Goal: Information Seeking & Learning: Learn about a topic

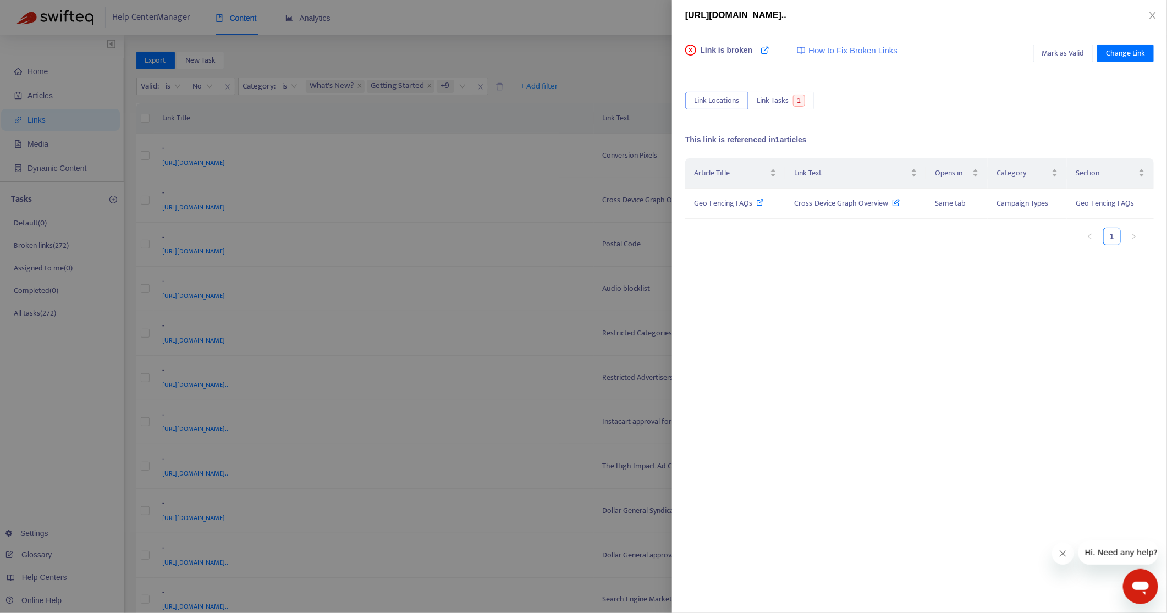
click at [493, 185] on div at bounding box center [583, 306] width 1167 height 613
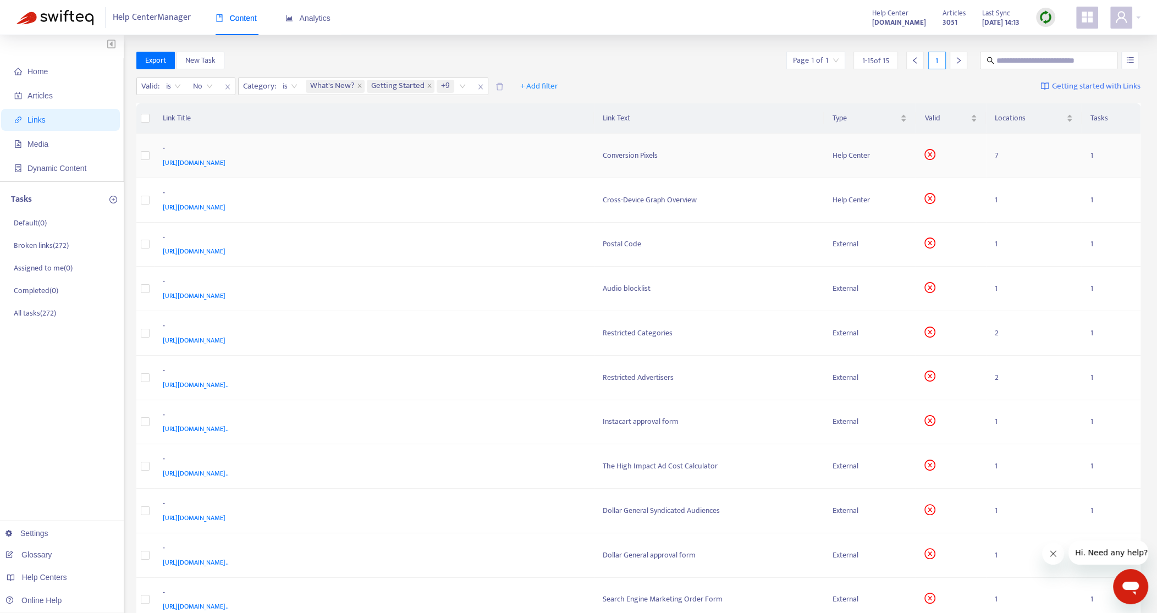
click at [501, 161] on div "[URL][DOMAIN_NAME]" at bounding box center [372, 163] width 418 height 12
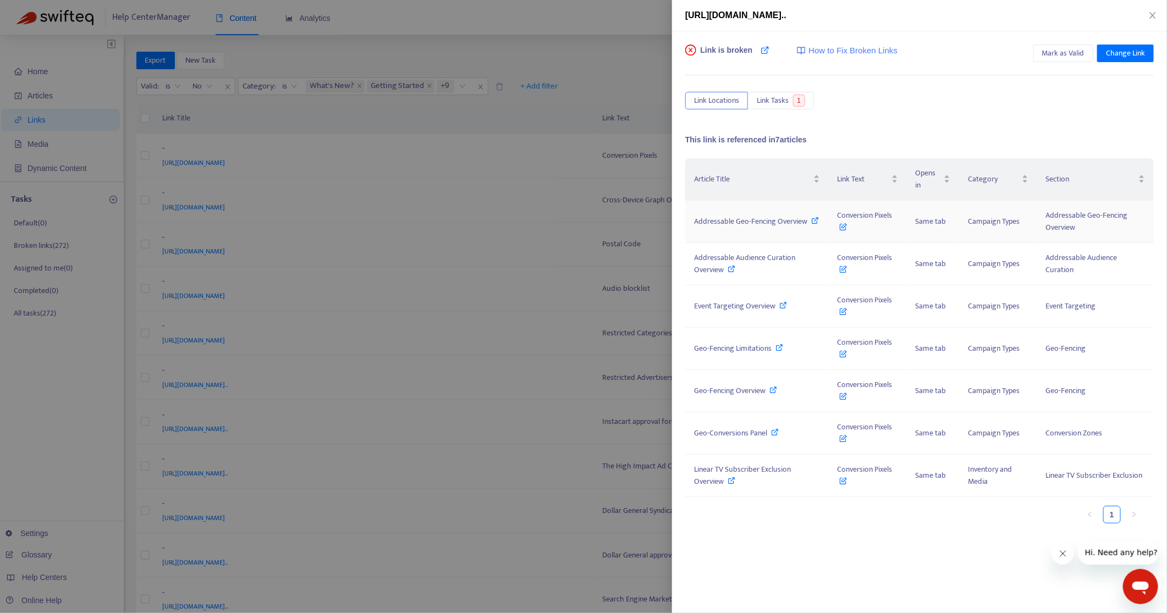
click at [845, 225] on icon at bounding box center [843, 224] width 8 height 12
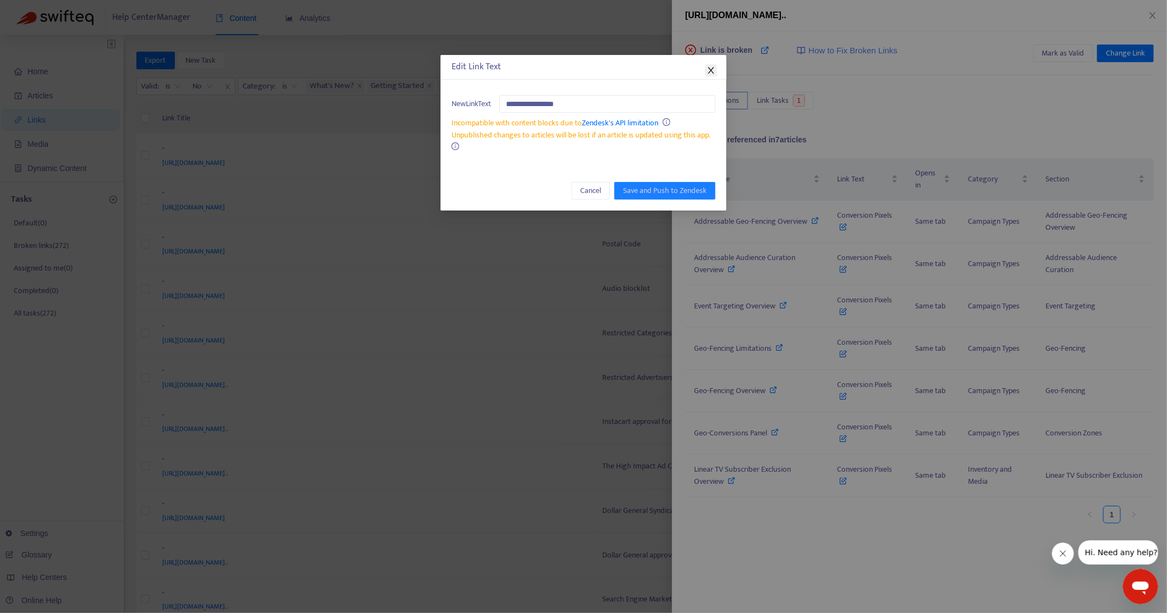
click at [711, 69] on icon "close" at bounding box center [710, 70] width 6 height 7
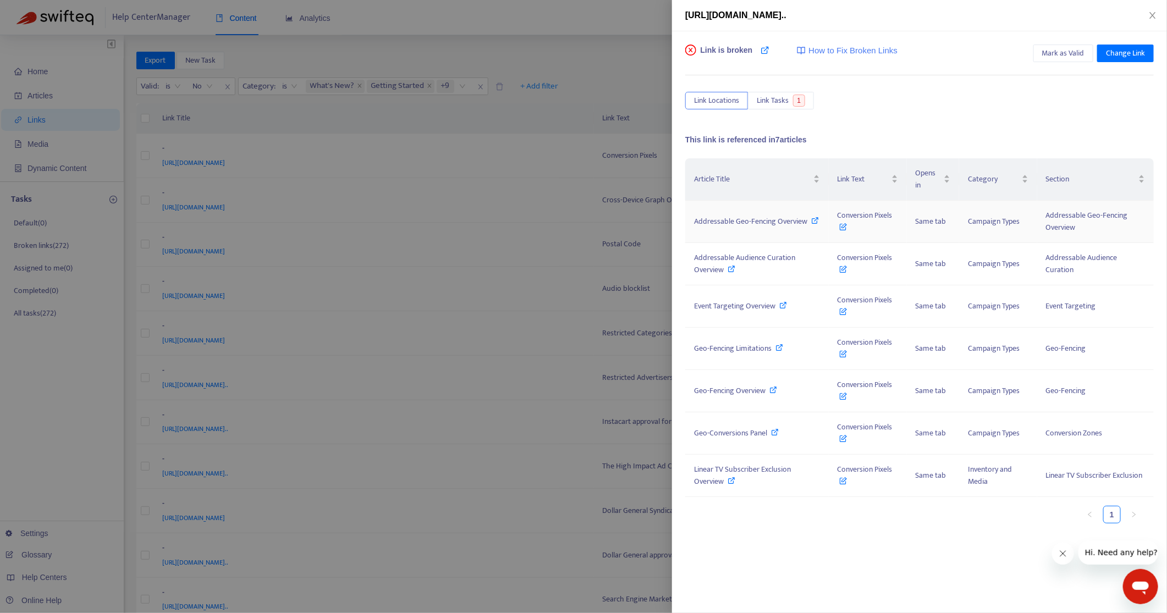
click at [815, 220] on icon at bounding box center [815, 221] width 8 height 8
click at [1152, 11] on icon "close" at bounding box center [1152, 15] width 9 height 9
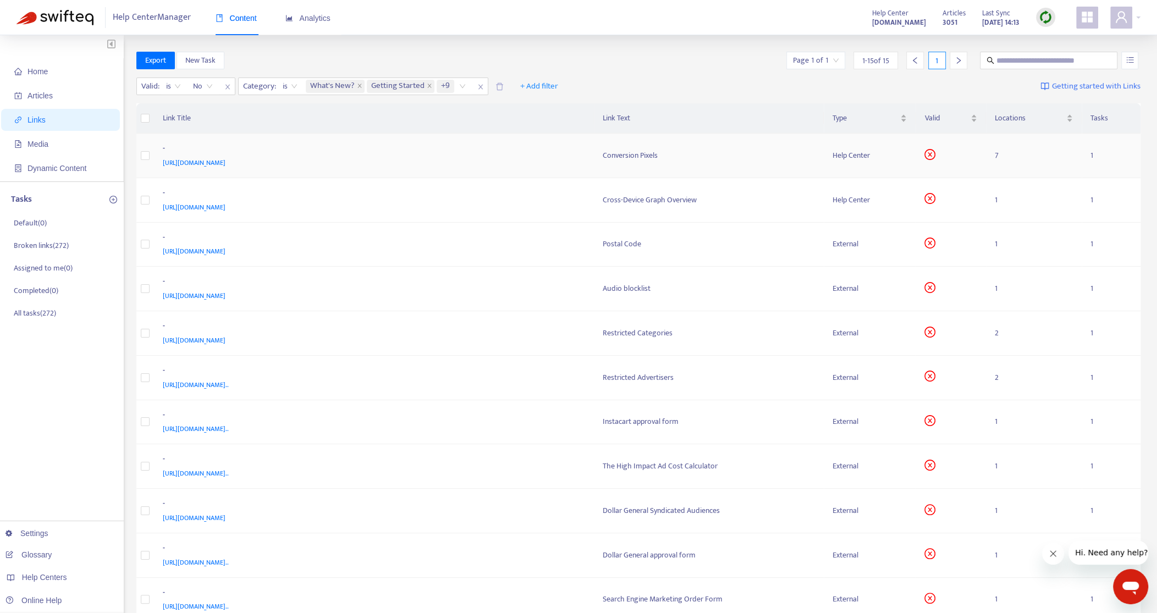
click at [225, 162] on span "[URL][DOMAIN_NAME]" at bounding box center [194, 162] width 63 height 11
click at [508, 206] on div "[URL][DOMAIN_NAME]" at bounding box center [372, 207] width 418 height 12
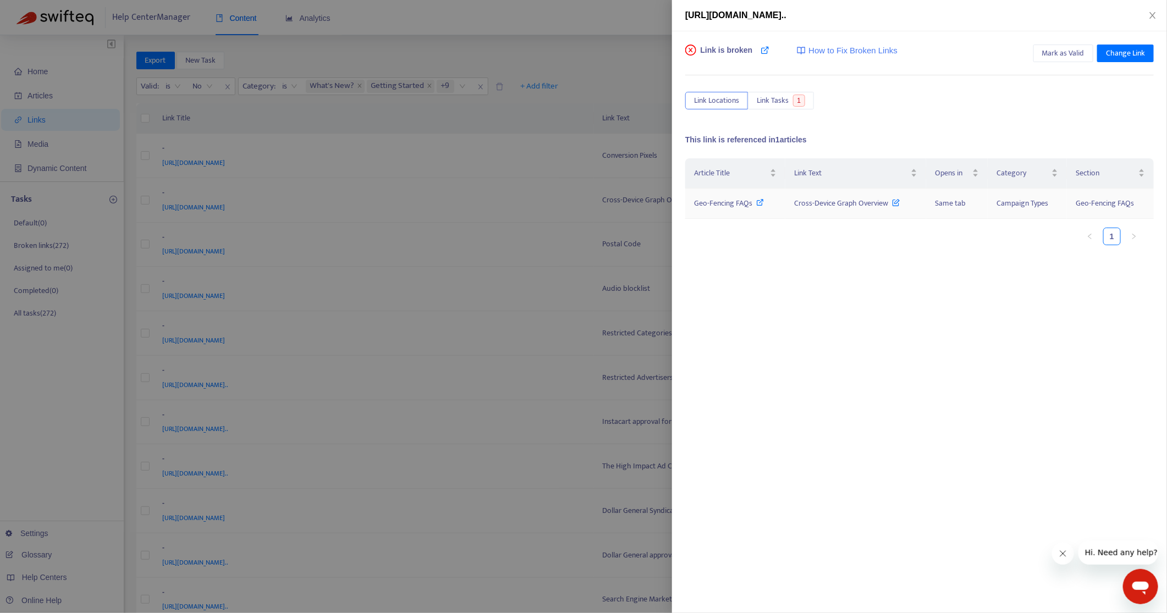
click at [898, 198] on icon at bounding box center [896, 200] width 8 height 12
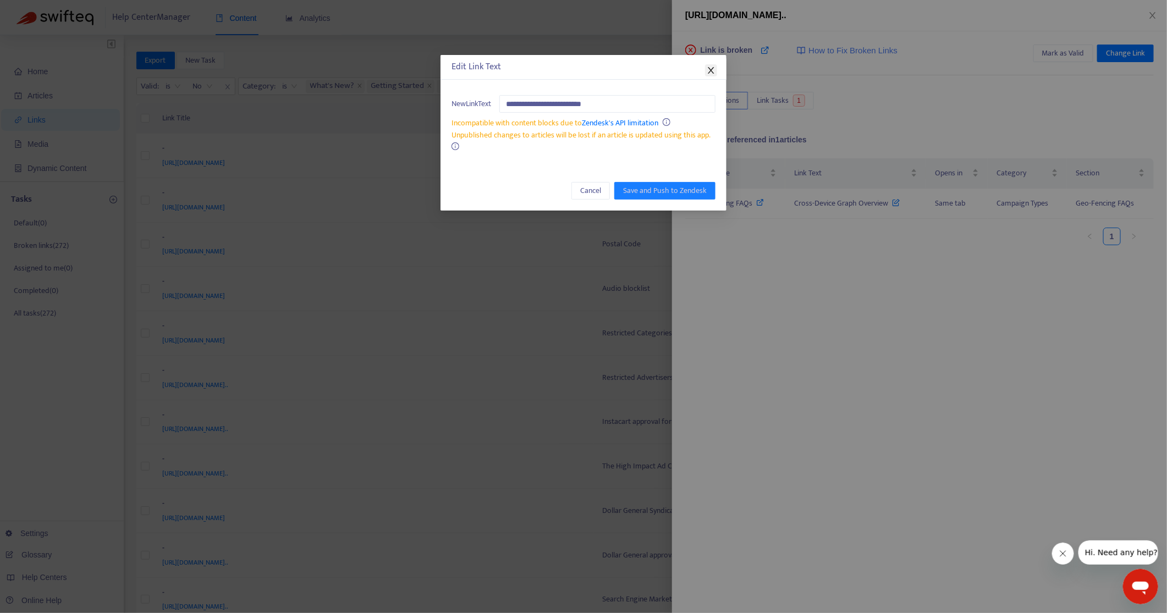
click at [711, 70] on icon "close" at bounding box center [710, 70] width 6 height 7
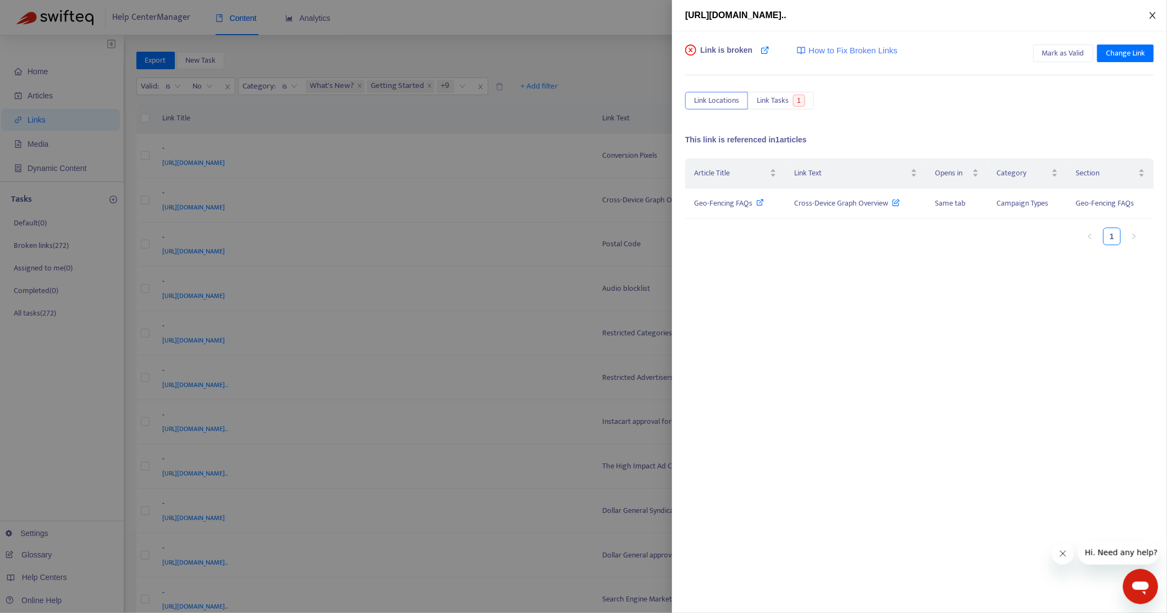
click at [1154, 15] on icon "close" at bounding box center [1152, 15] width 9 height 9
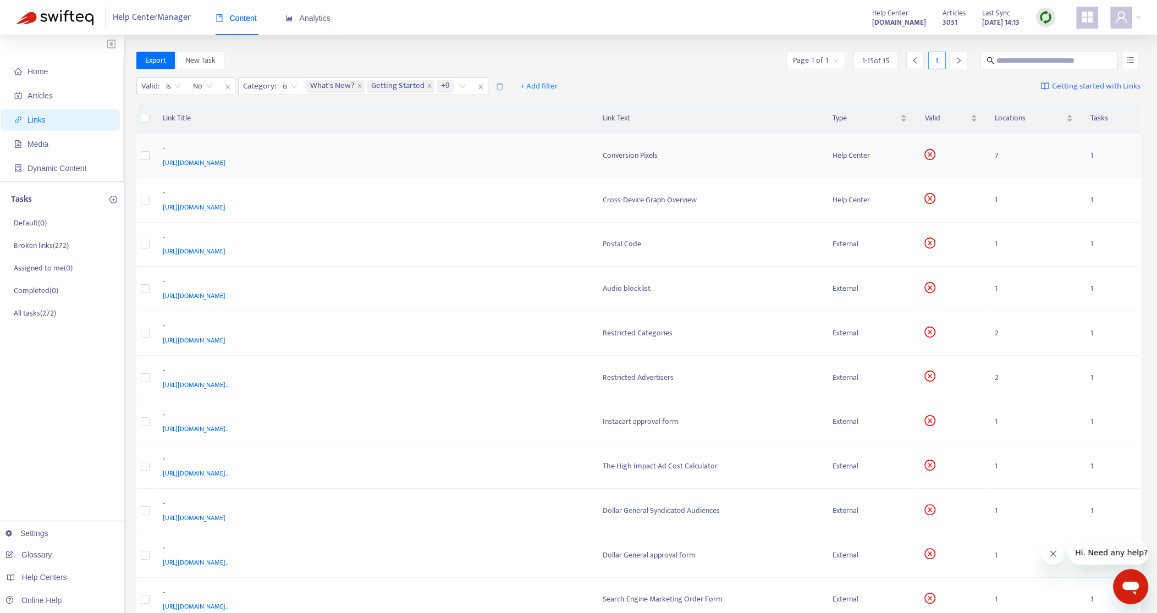
click at [551, 151] on div "-" at bounding box center [372, 149] width 418 height 14
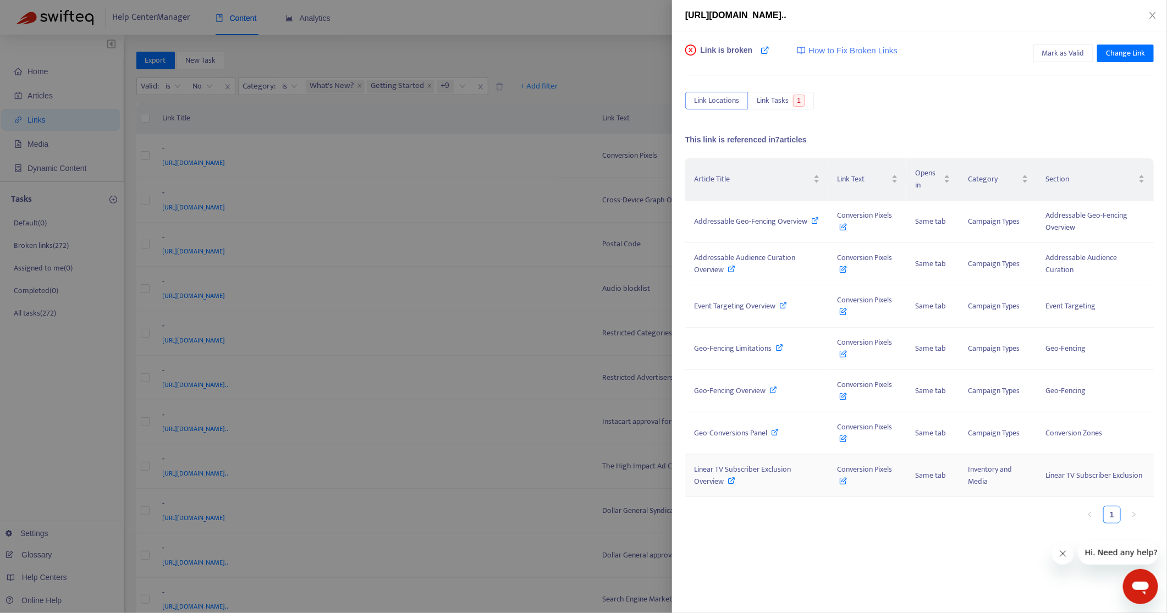
click at [731, 479] on icon at bounding box center [732, 481] width 8 height 8
click at [814, 217] on icon at bounding box center [815, 221] width 8 height 8
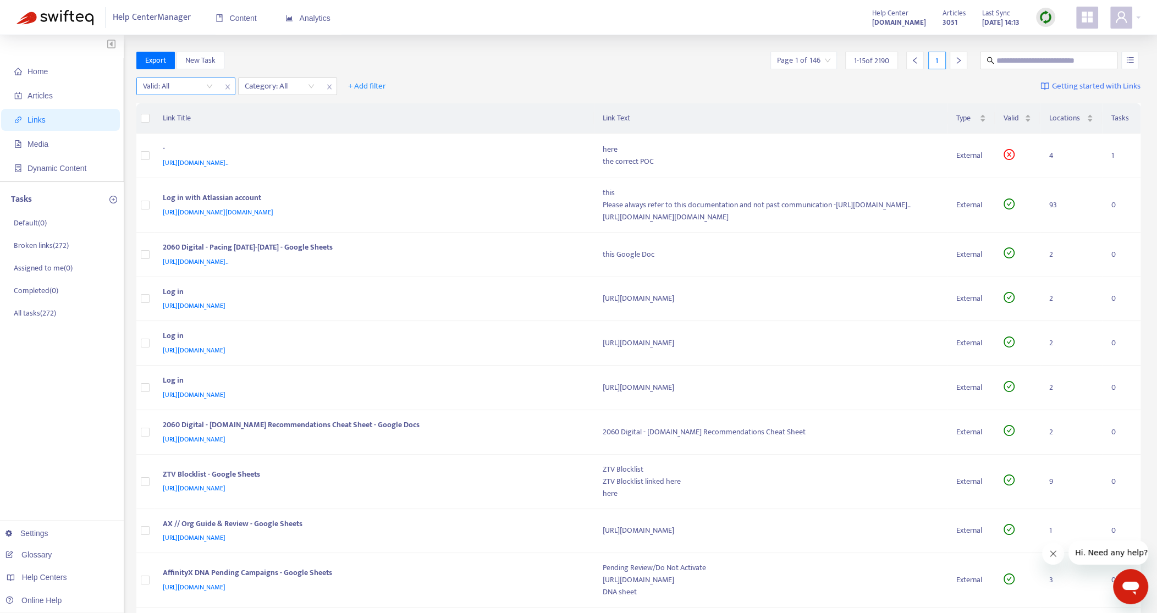
click at [174, 80] on input "search" at bounding box center [178, 86] width 70 height 16
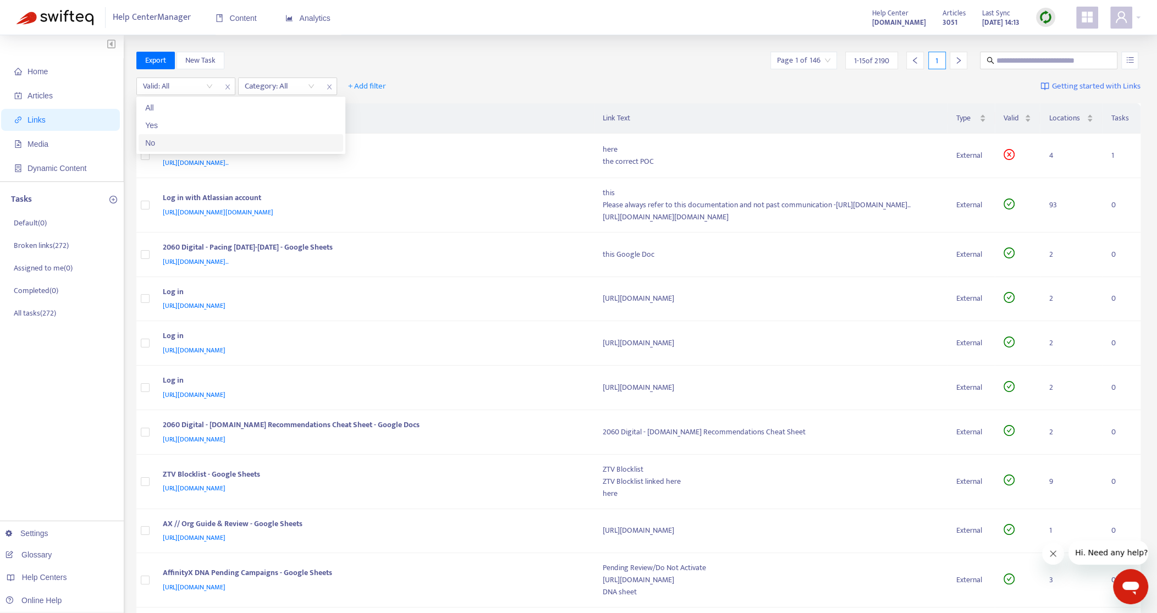
click at [165, 146] on div "No" at bounding box center [240, 143] width 191 height 12
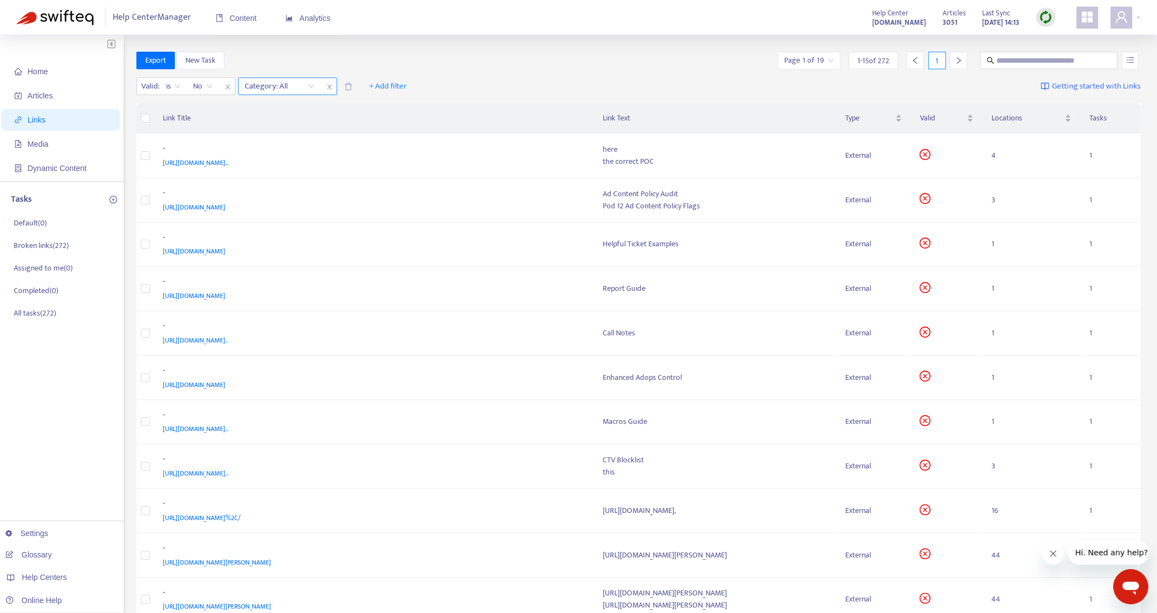
click at [268, 85] on div at bounding box center [274, 86] width 67 height 13
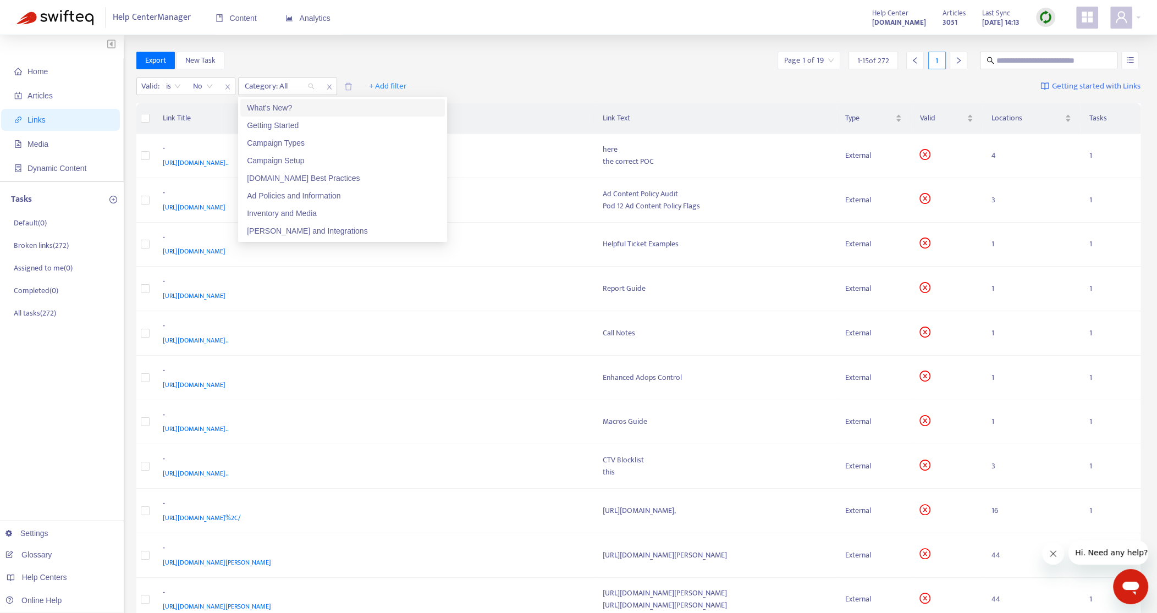
click at [270, 108] on div "What's New?" at bounding box center [342, 108] width 191 height 12
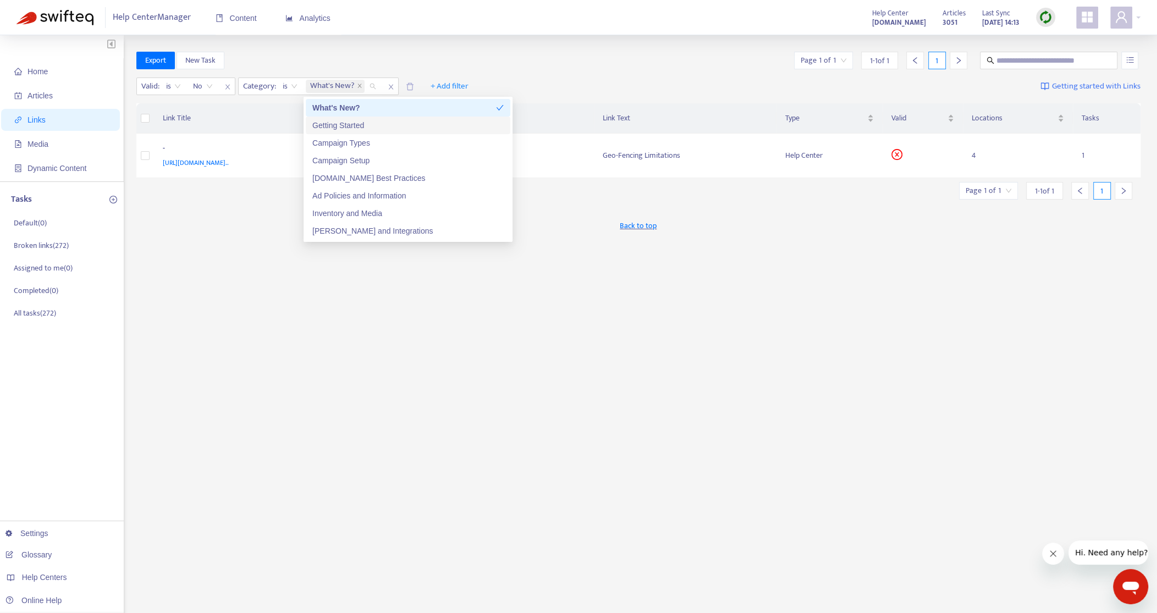
click at [320, 124] on div "Getting Started" at bounding box center [407, 125] width 191 height 12
click at [322, 140] on div "Campaign Types" at bounding box center [407, 143] width 191 height 12
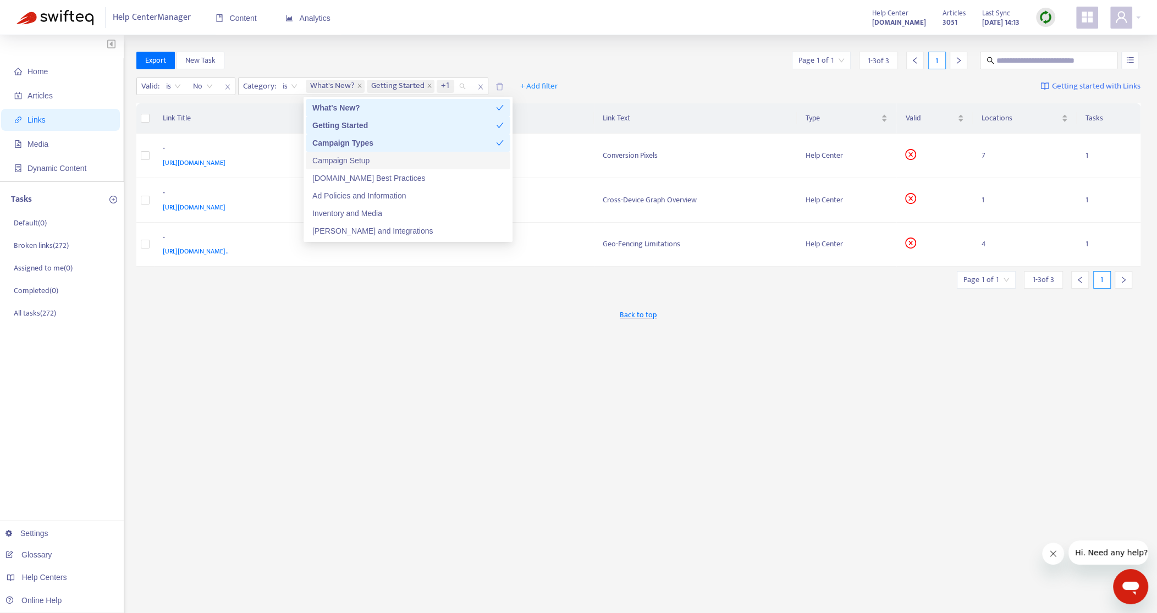
click at [330, 163] on div "Campaign Setup" at bounding box center [407, 160] width 191 height 12
click at [335, 176] on div "[DOMAIN_NAME] Best Practices" at bounding box center [407, 178] width 191 height 12
click at [338, 194] on div "Ad Policies and Information" at bounding box center [407, 196] width 191 height 12
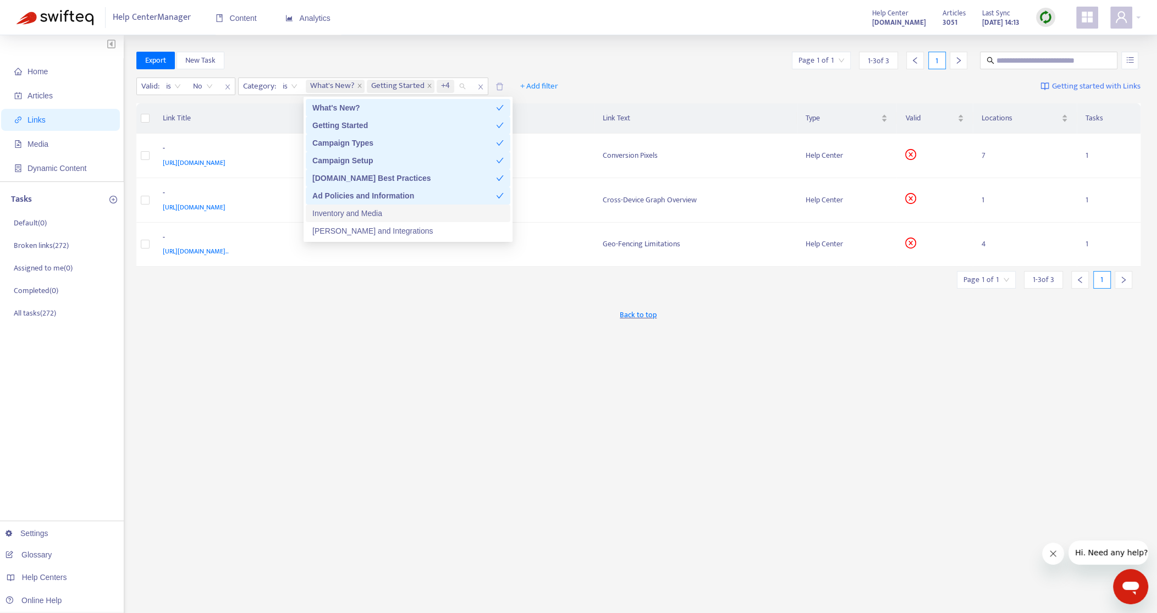
click at [337, 211] on div "Inventory and Media" at bounding box center [407, 213] width 191 height 12
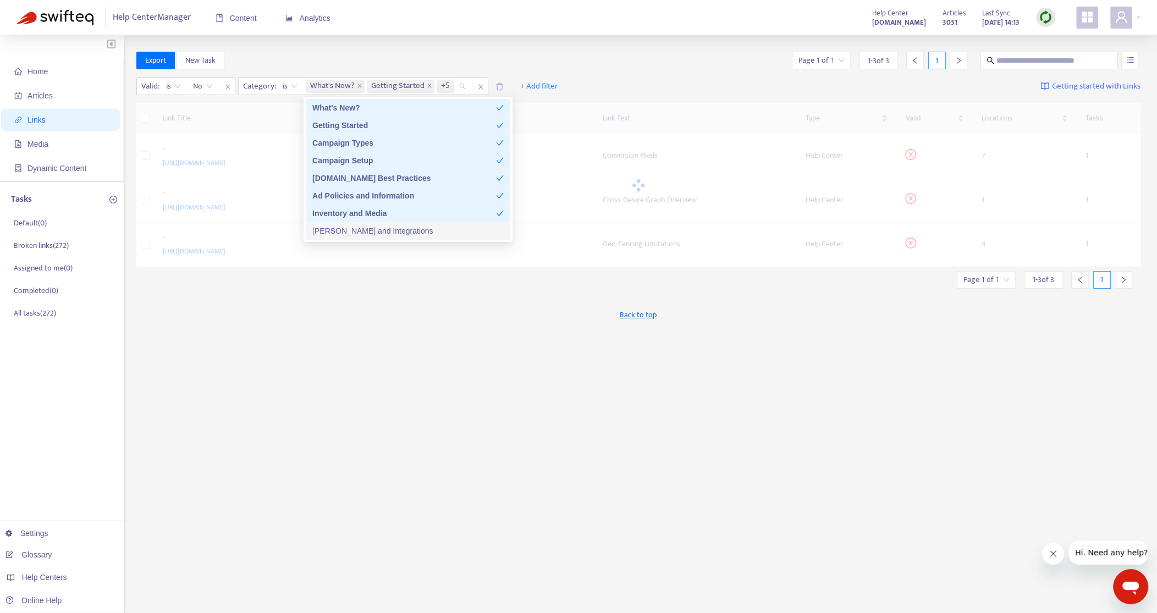
click at [339, 232] on div "[PERSON_NAME] and Integrations" at bounding box center [407, 231] width 191 height 12
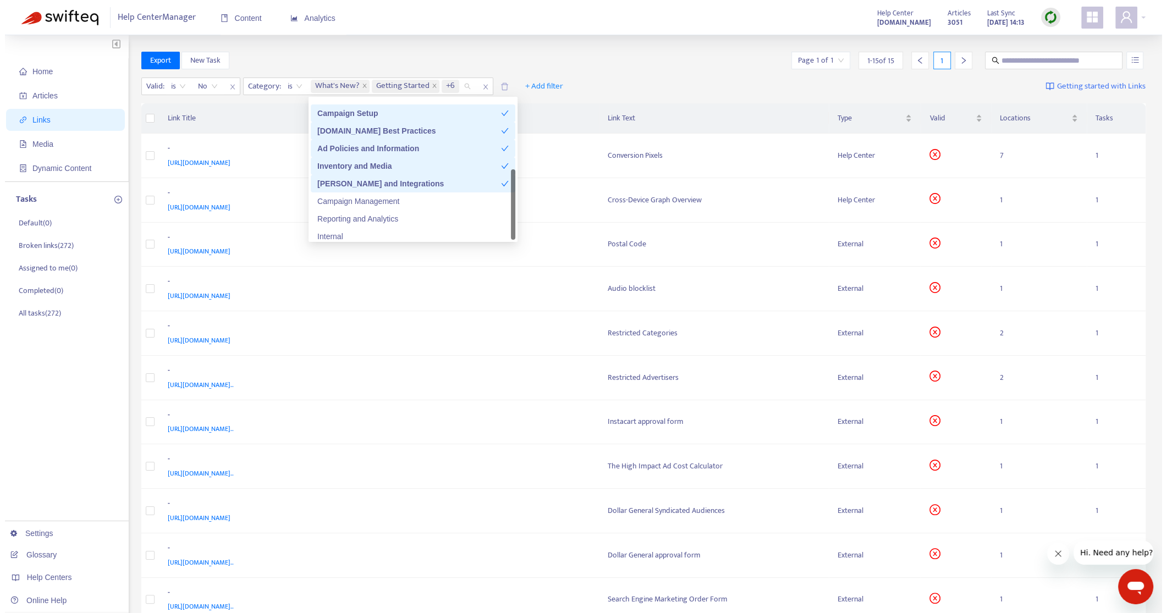
scroll to position [70, 0]
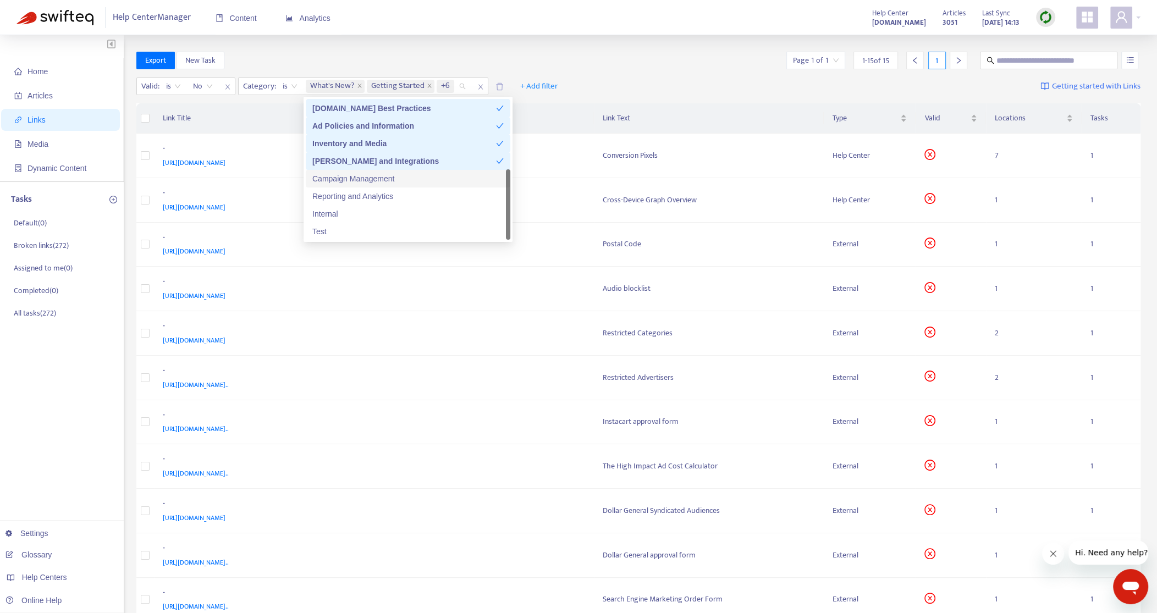
click at [340, 178] on div "Campaign Management" at bounding box center [407, 179] width 191 height 12
click at [338, 192] on div "Reporting and Analytics" at bounding box center [407, 196] width 191 height 12
click at [327, 233] on div "Test" at bounding box center [407, 231] width 191 height 12
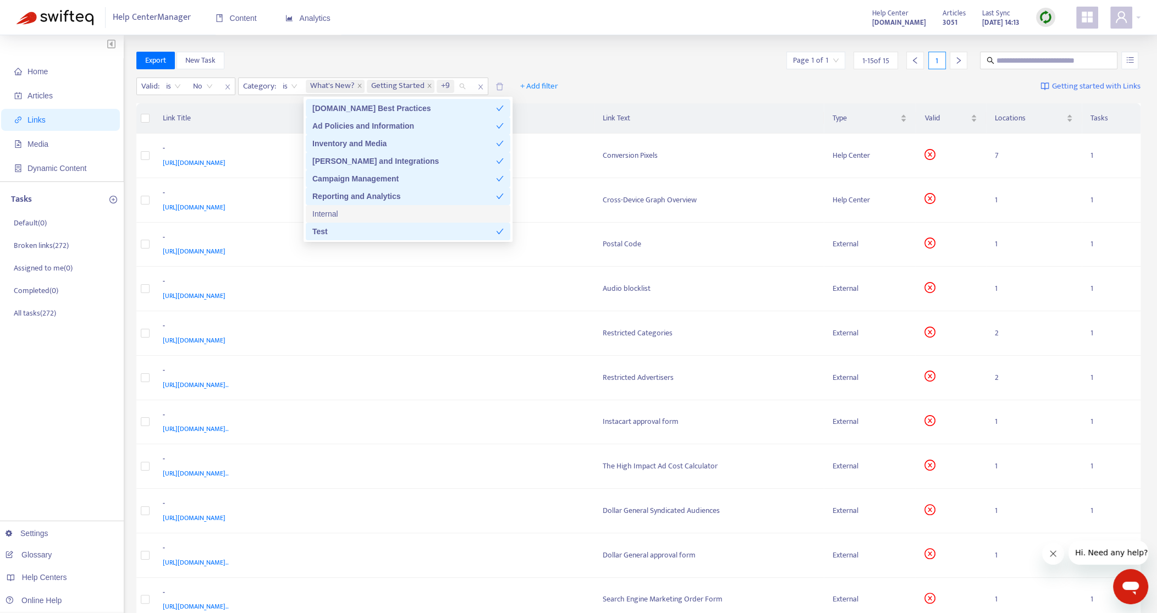
click at [138, 103] on div "Link Title Link Text Type Valid Locations Tasks - https://simplifi.zendesk.com/…" at bounding box center [638, 451] width 1004 height 696
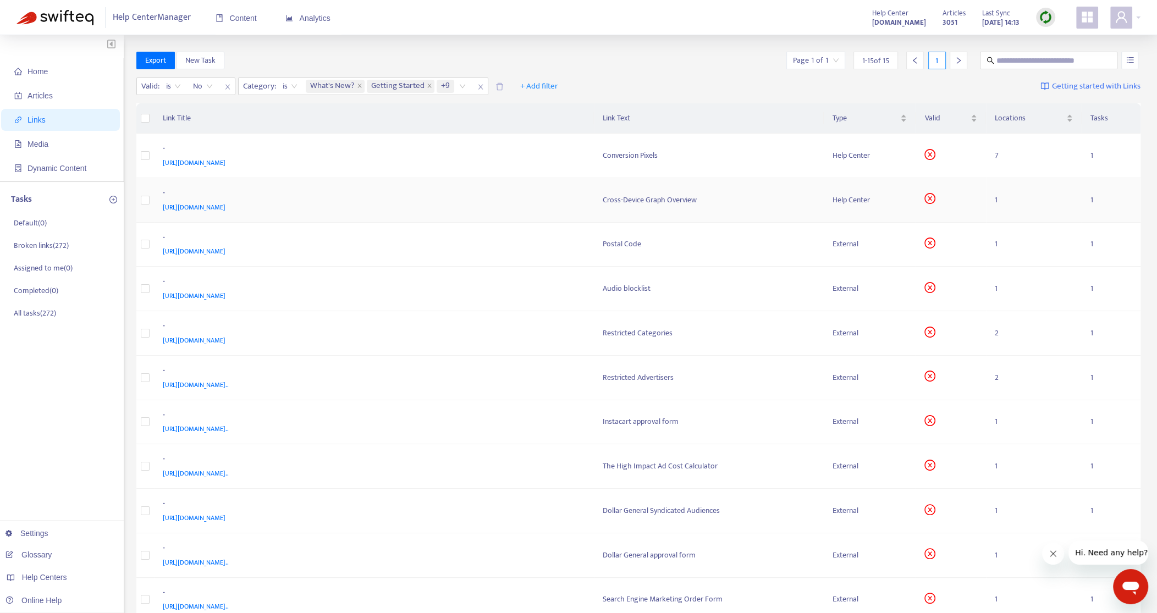
click at [521, 194] on div "-" at bounding box center [372, 194] width 418 height 14
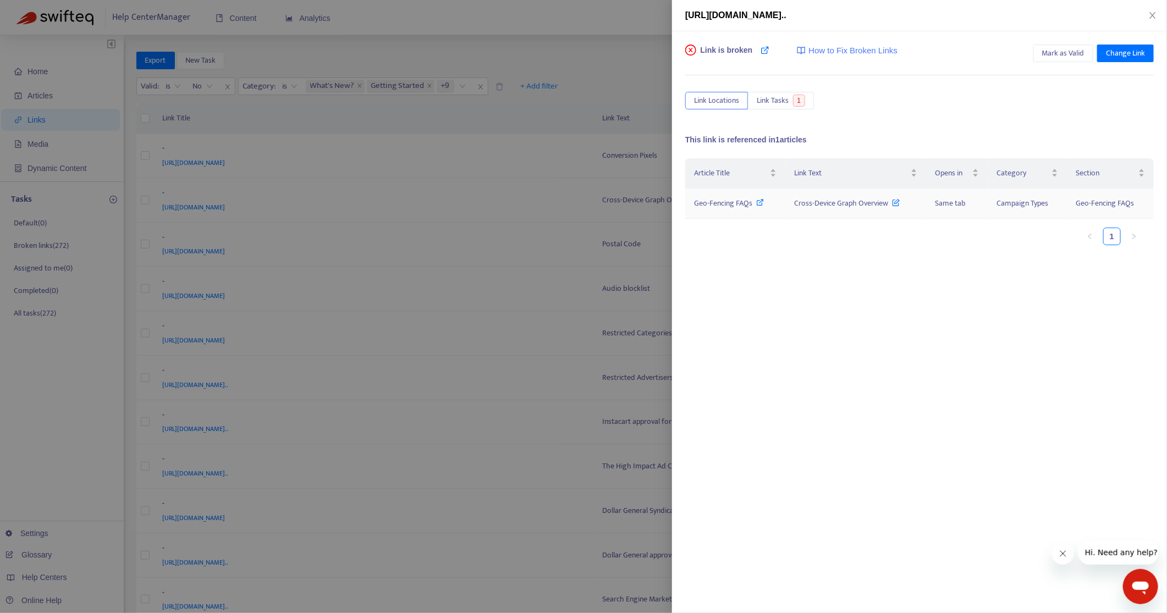
click at [760, 201] on icon at bounding box center [760, 202] width 8 height 8
